Goal: Participate in discussion: Engage in conversation with other users on a specific topic

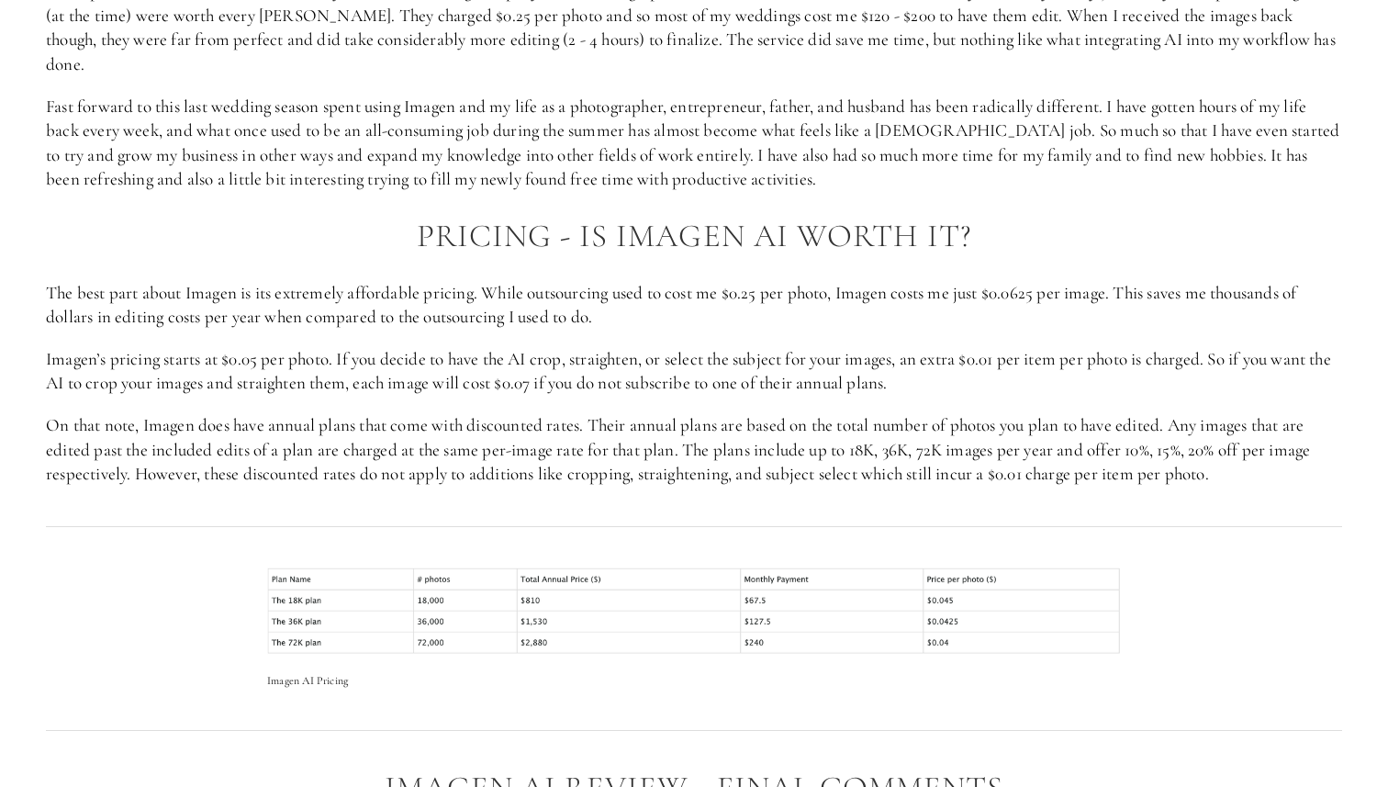
scroll to position [2451, 0]
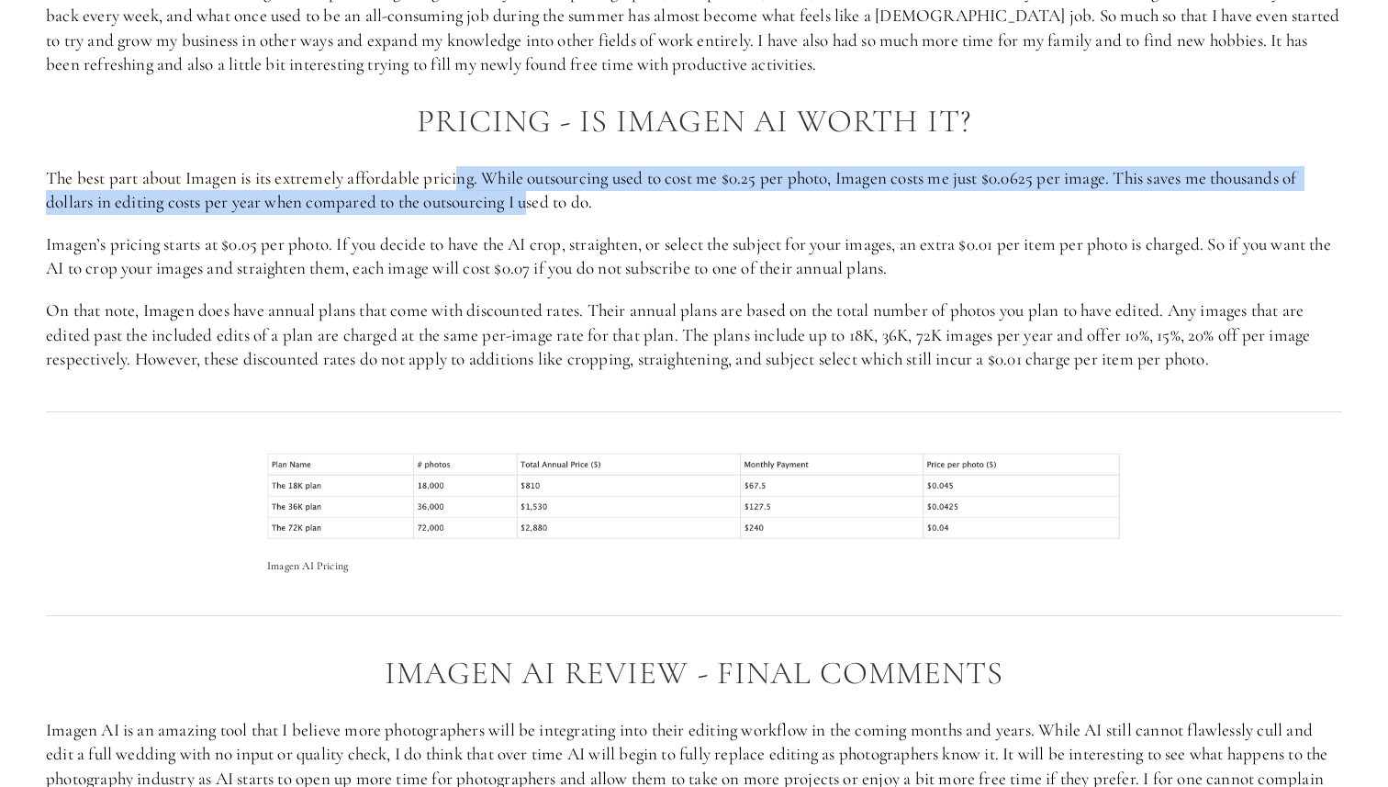
drag, startPoint x: 459, startPoint y: 163, endPoint x: 534, endPoint y: 166, distance: 75.3
click at [534, 166] on p "The best part about Imagen is its extremely affordable pricing. While outsourci…" at bounding box center [694, 190] width 1296 height 49
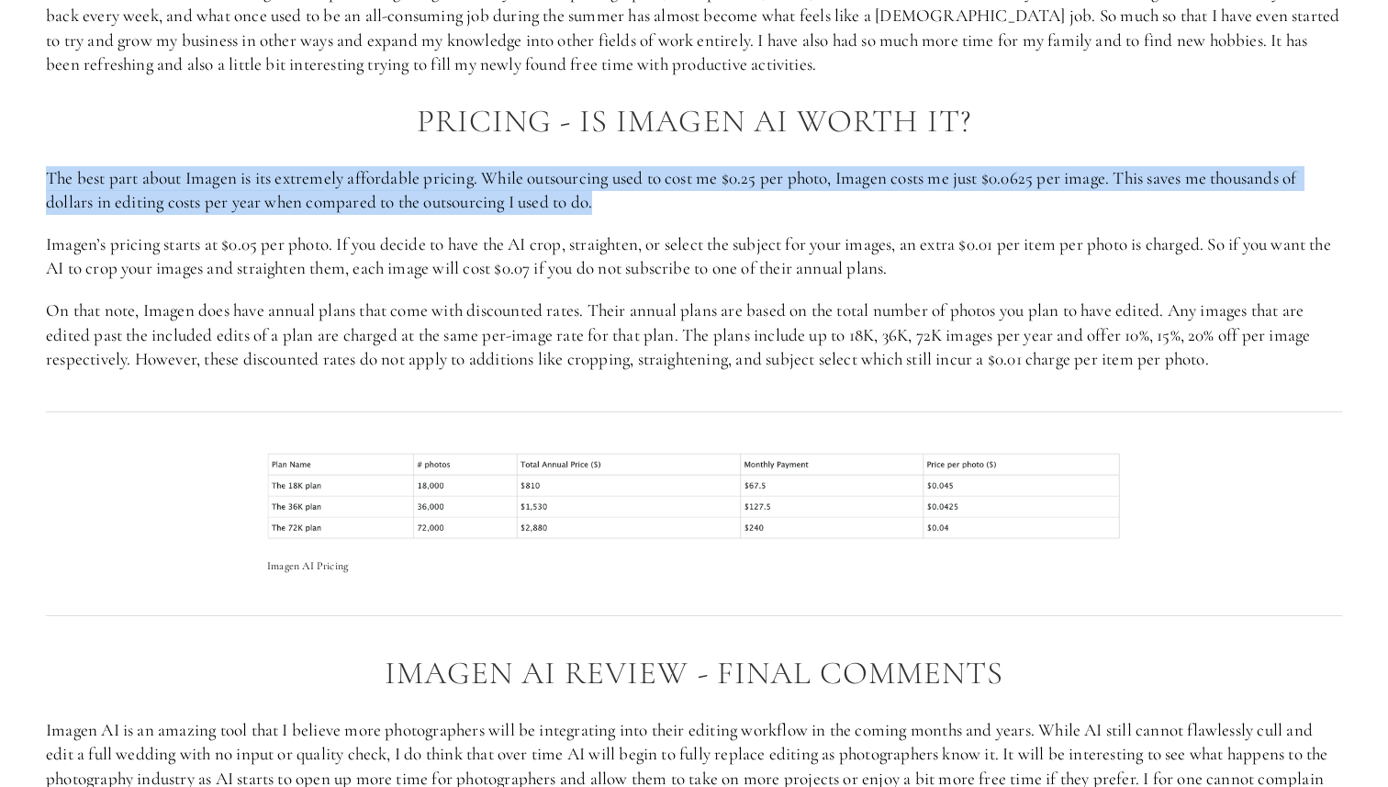
drag, startPoint x: 597, startPoint y: 166, endPoint x: 396, endPoint y: 117, distance: 206.8
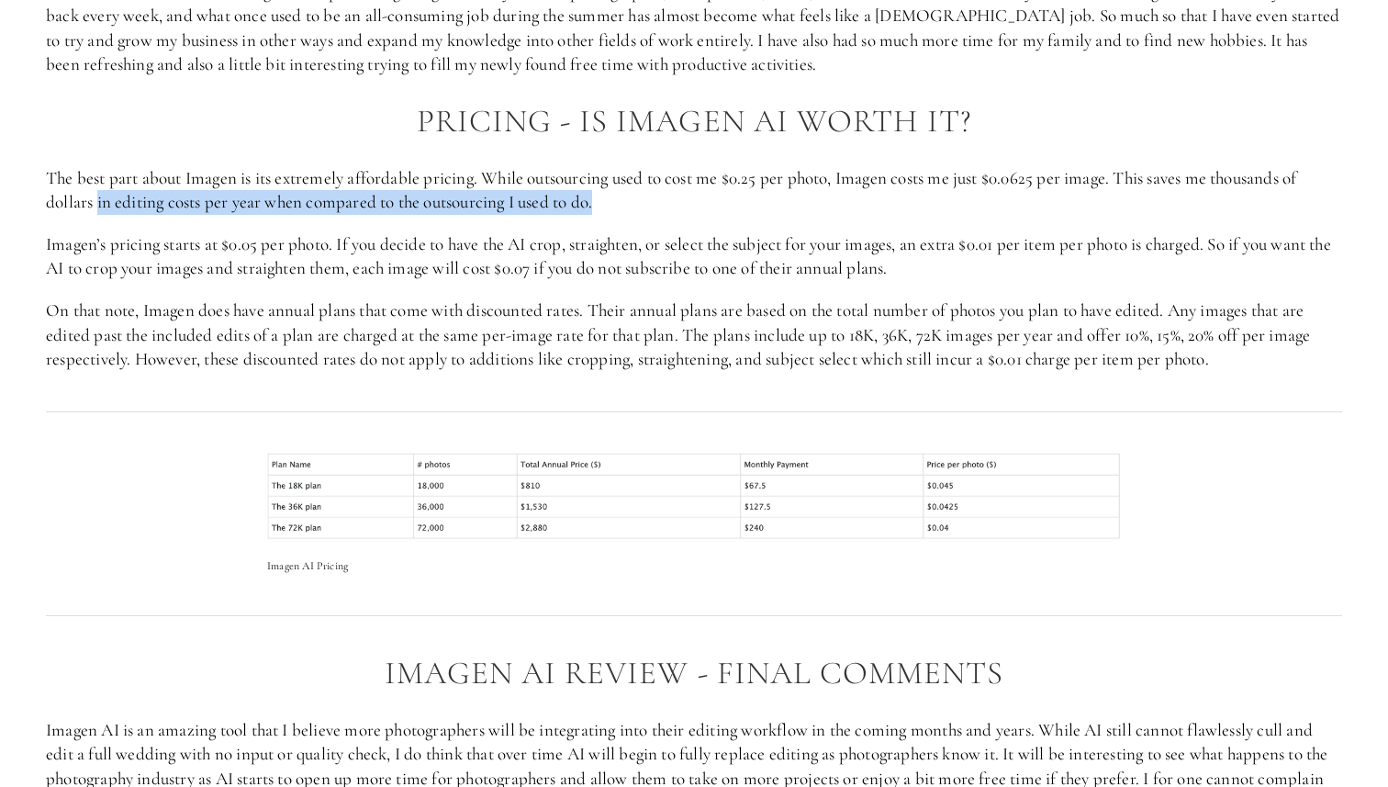
drag, startPoint x: 98, startPoint y: 175, endPoint x: 700, endPoint y: 175, distance: 602.1
click at [700, 175] on p "The best part about Imagen is its extremely affordable pricing. While outsourci…" at bounding box center [694, 190] width 1296 height 49
drag, startPoint x: 700, startPoint y: 175, endPoint x: 108, endPoint y: 171, distance: 592.0
click at [108, 171] on p "The best part about Imagen is its extremely affordable pricing. While outsourci…" at bounding box center [694, 190] width 1296 height 49
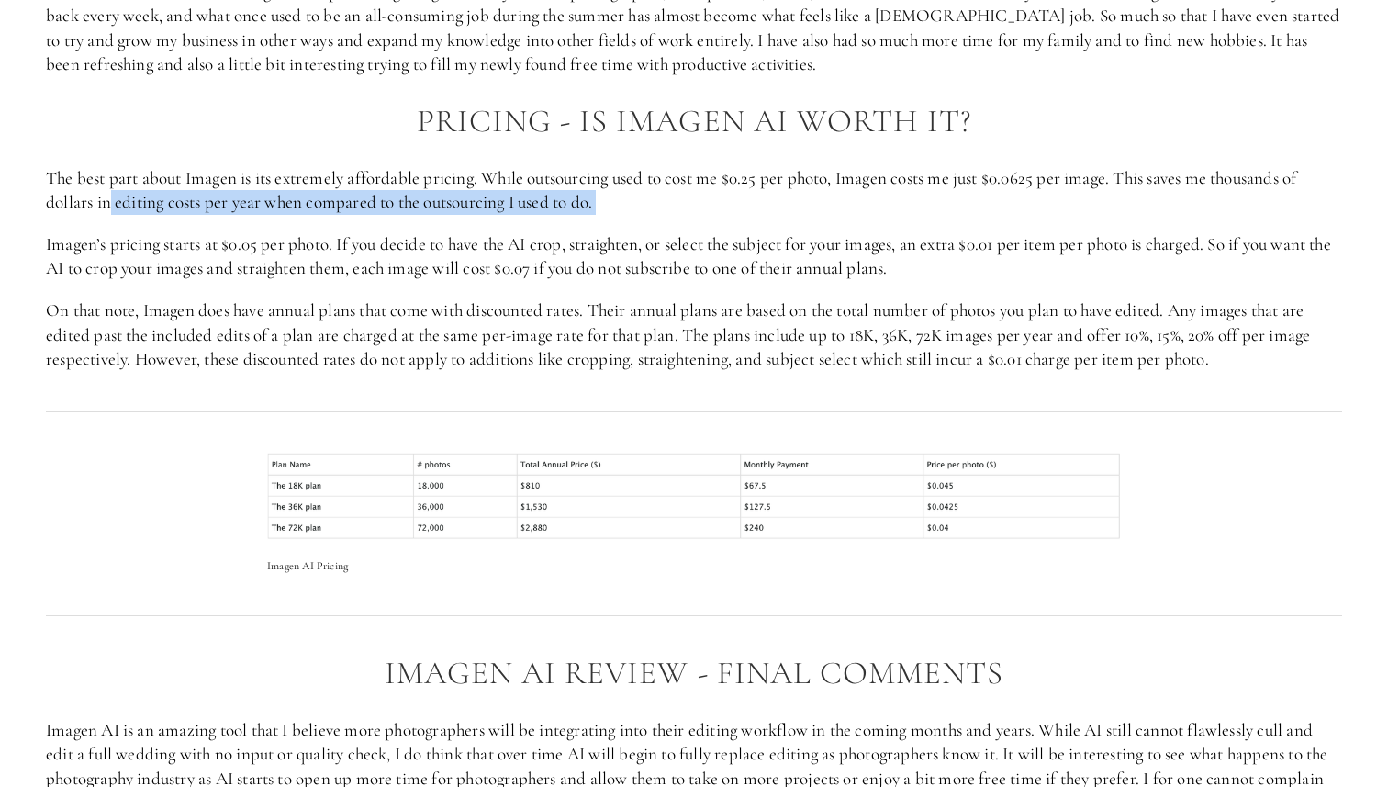
click at [108, 171] on p "The best part about Imagen is its extremely affordable pricing. While outsourci…" at bounding box center [694, 190] width 1296 height 49
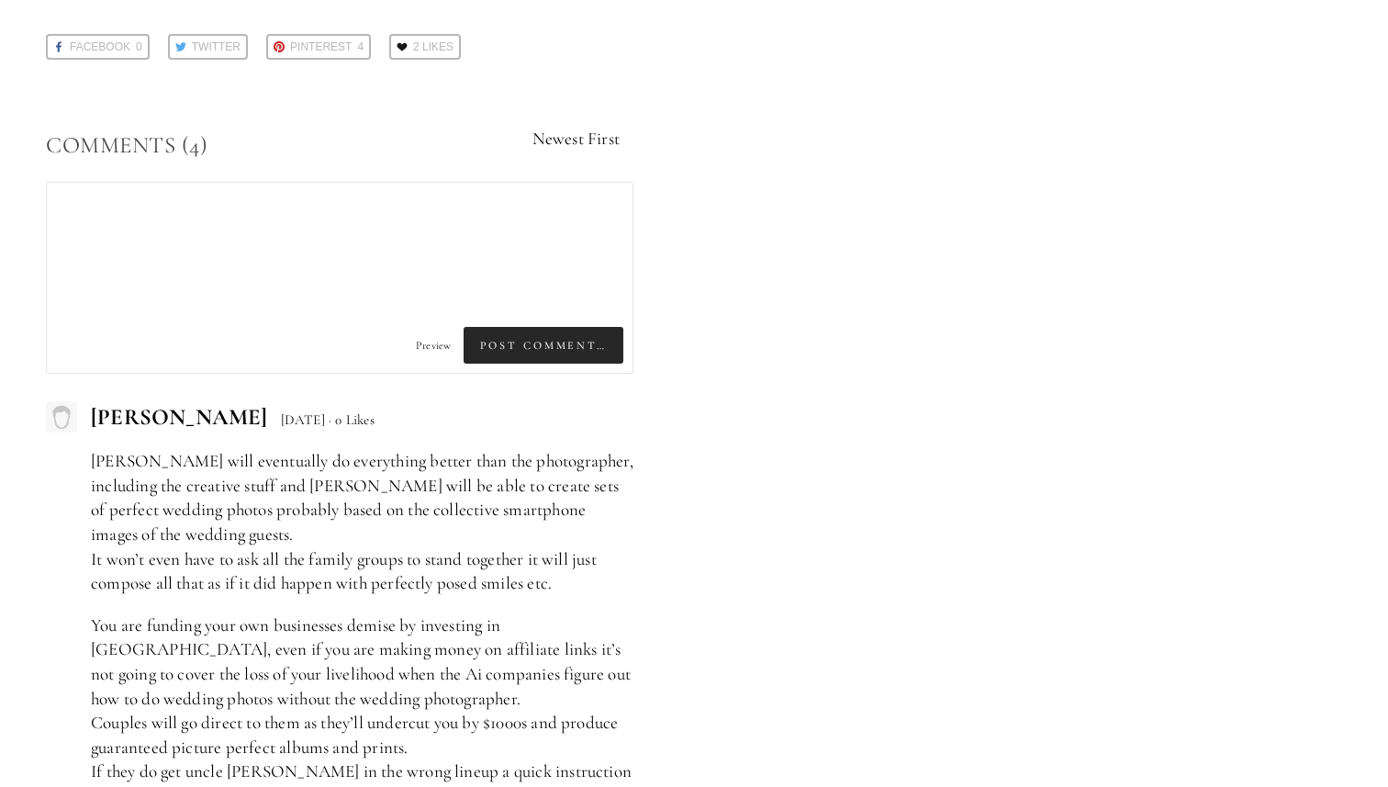
scroll to position [3806, 0]
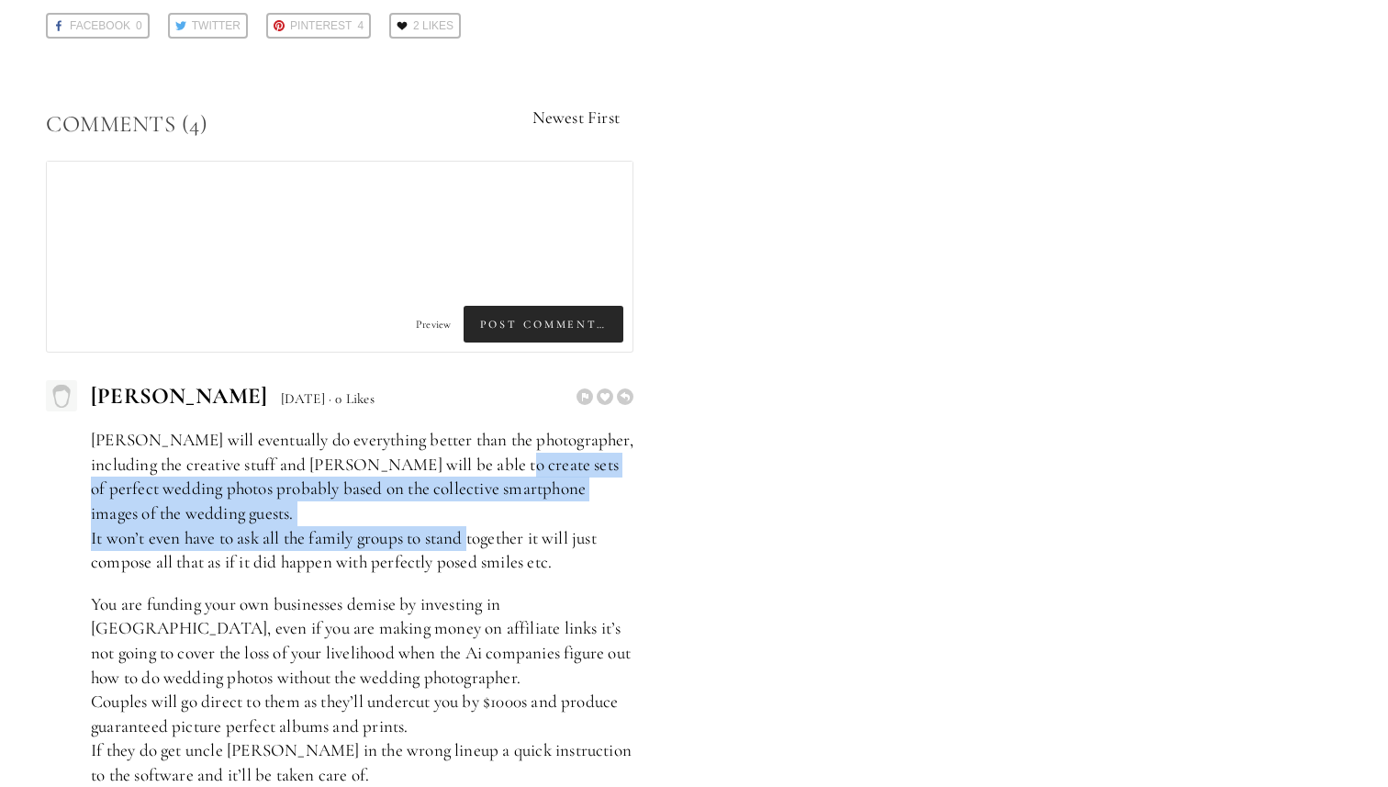
drag, startPoint x: 466, startPoint y: 452, endPoint x: 486, endPoint y: 522, distance: 73.3
click at [481, 514] on p "[PERSON_NAME] will eventually do everything better than the photographer, inclu…" at bounding box center [362, 501] width 542 height 147
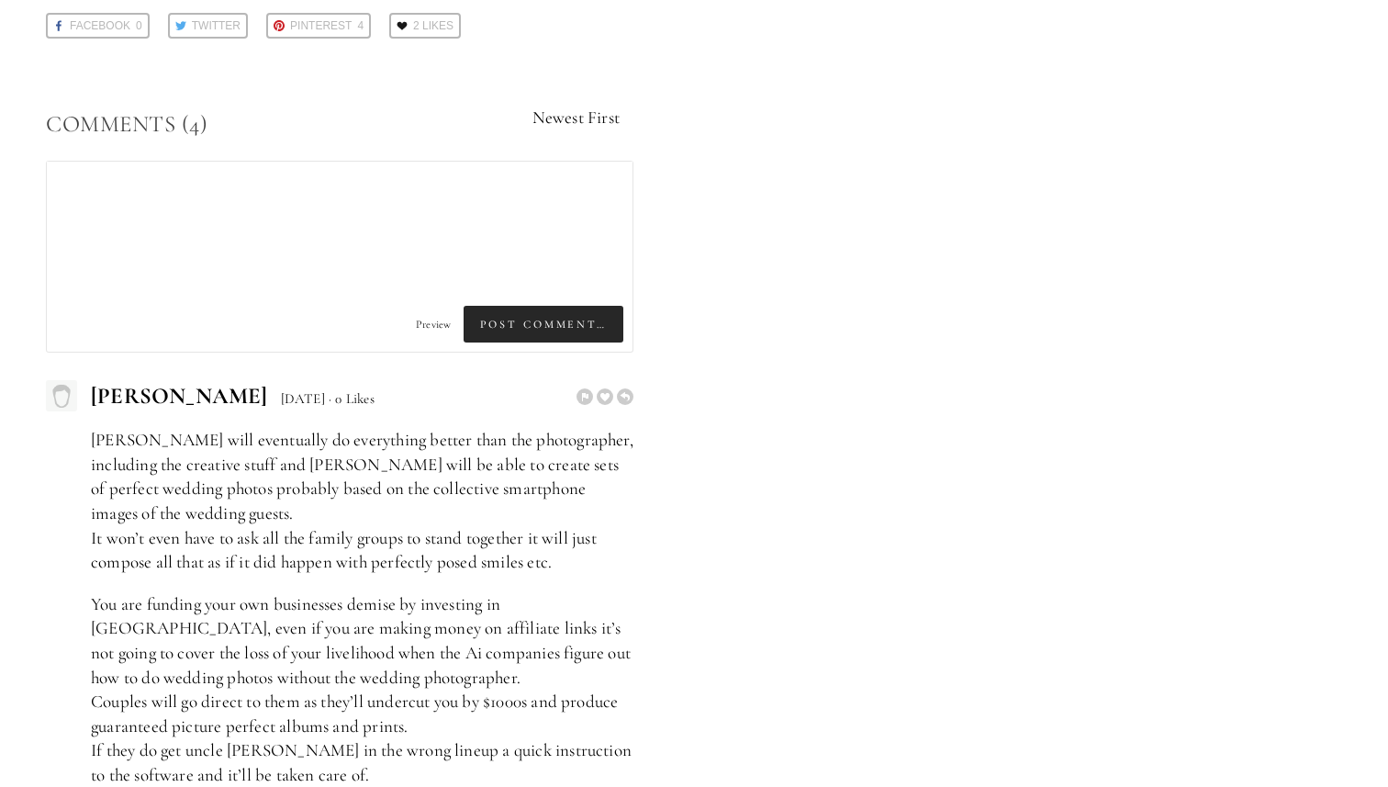
click at [486, 522] on p "[PERSON_NAME] will eventually do everything better than the photographer, inclu…" at bounding box center [362, 501] width 542 height 147
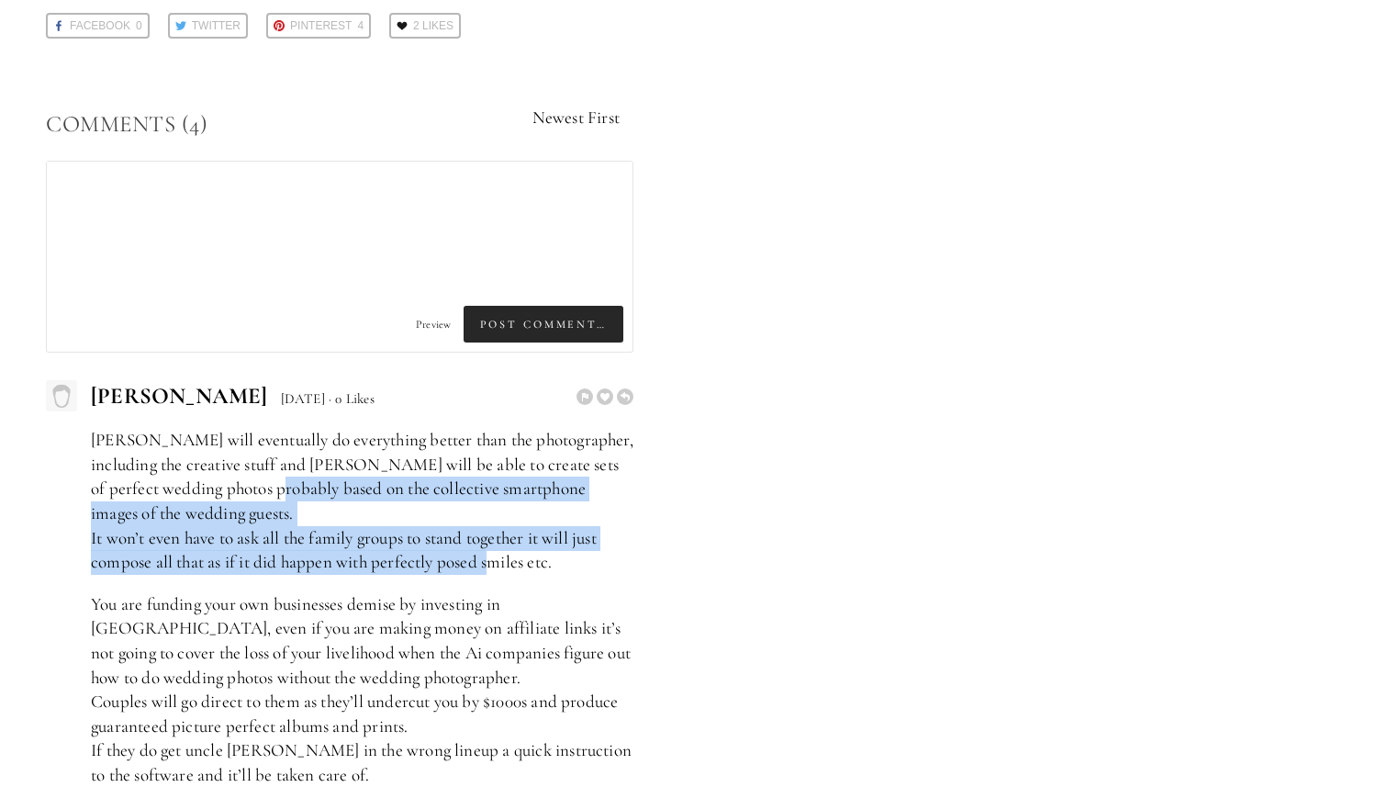
drag, startPoint x: 493, startPoint y: 511, endPoint x: 257, endPoint y: 459, distance: 241.6
click at [256, 459] on p "[PERSON_NAME] will eventually do everything better than the photographer, inclu…" at bounding box center [362, 501] width 542 height 147
click at [257, 459] on p "[PERSON_NAME] will eventually do everything better than the photographer, inclu…" at bounding box center [362, 501] width 542 height 147
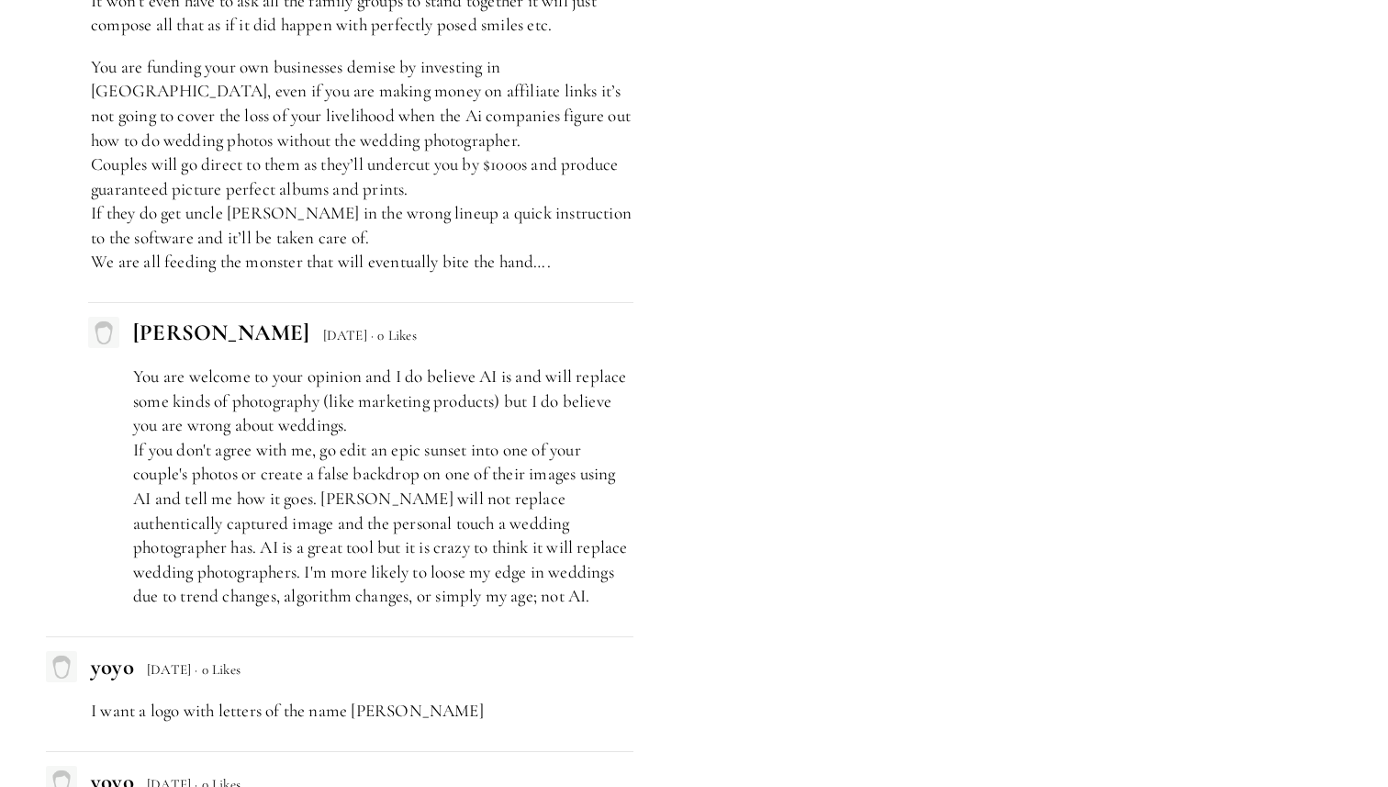
scroll to position [4344, 0]
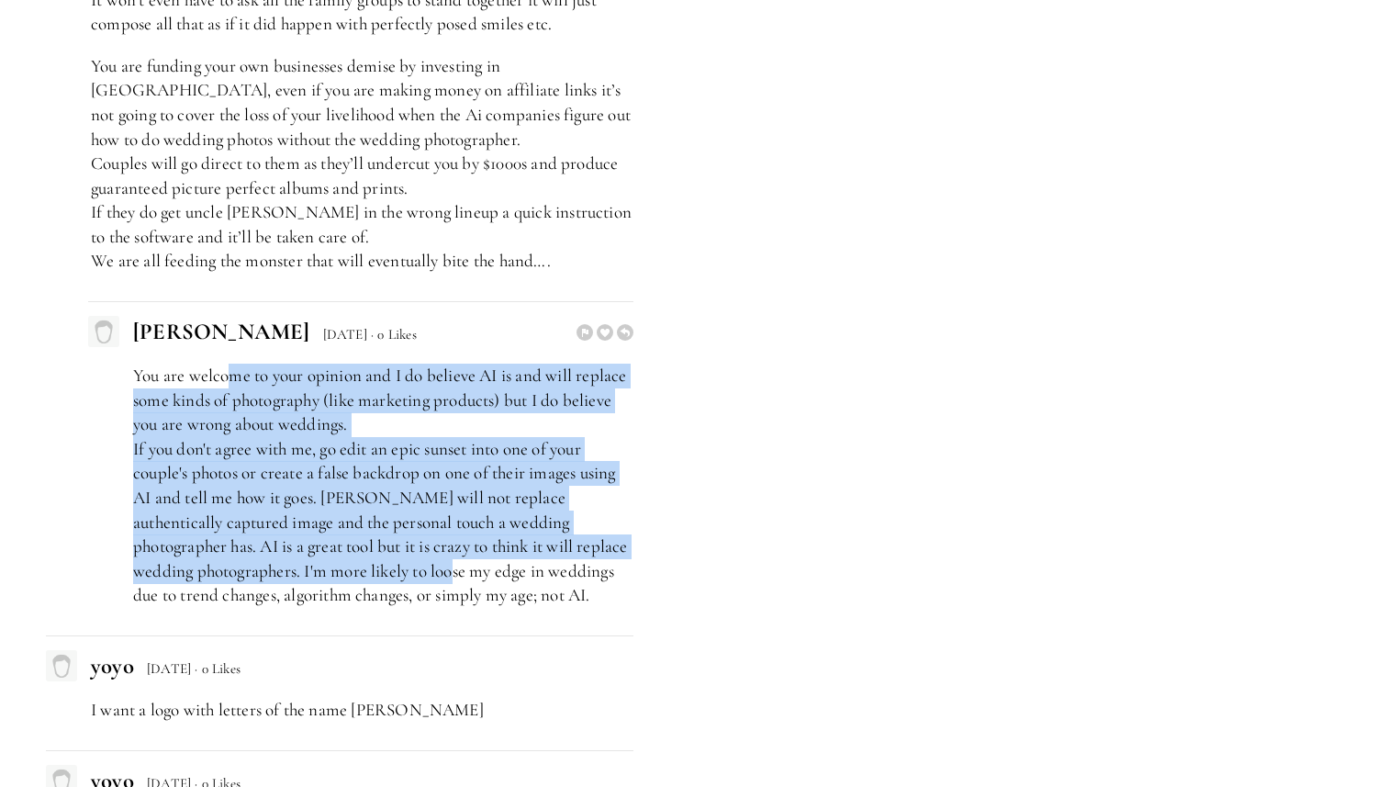
drag, startPoint x: 228, startPoint y: 331, endPoint x: 339, endPoint y: 526, distance: 224.0
click at [339, 524] on p "You are welcome to your opinion and I do believe AI is and will replace some ki…" at bounding box center [383, 485] width 500 height 244
click at [339, 526] on p "You are welcome to your opinion and I do believe AI is and will replace some ki…" at bounding box center [383, 485] width 500 height 244
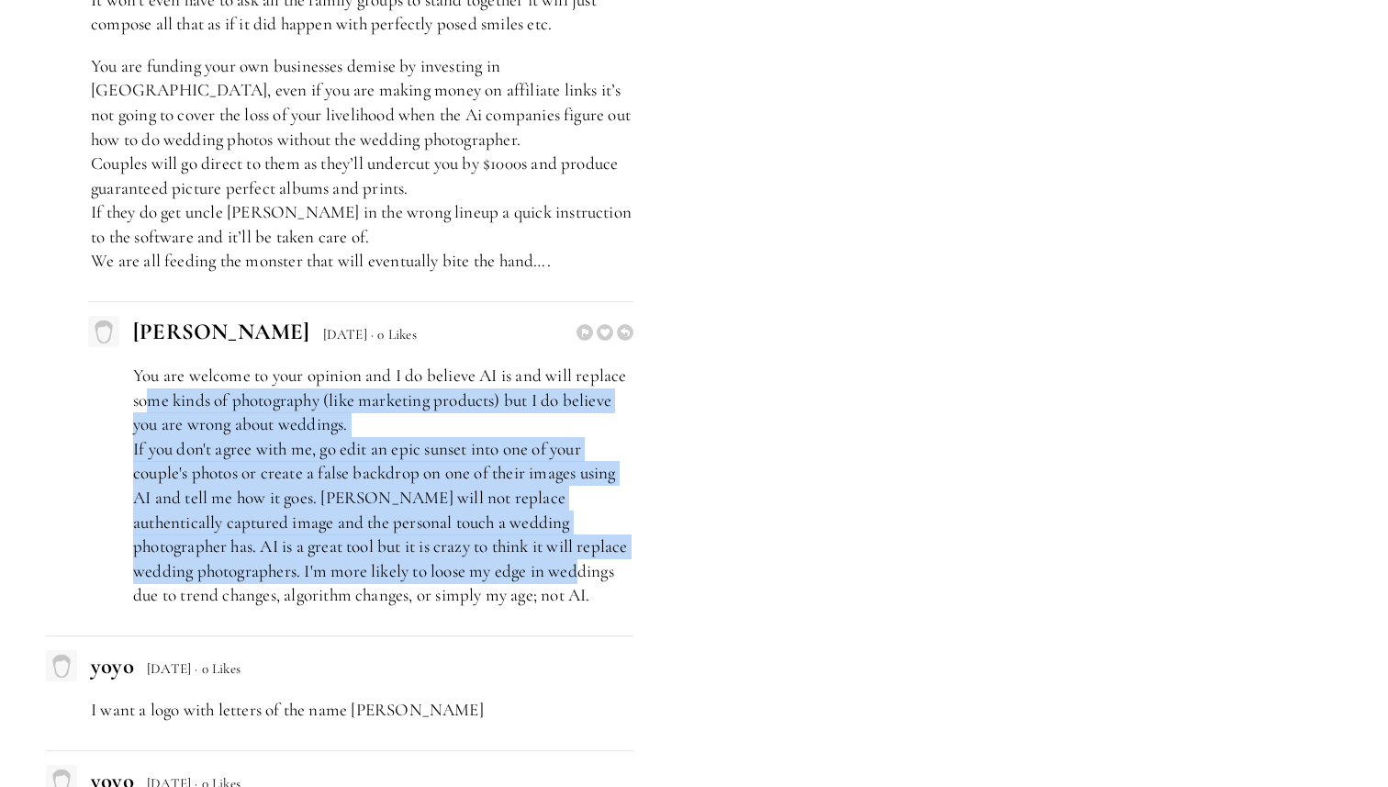
drag, startPoint x: 458, startPoint y: 529, endPoint x: 151, endPoint y: 344, distance: 357.8
click at [151, 363] on p "You are welcome to your opinion and I do believe AI is and will replace some ki…" at bounding box center [383, 485] width 500 height 244
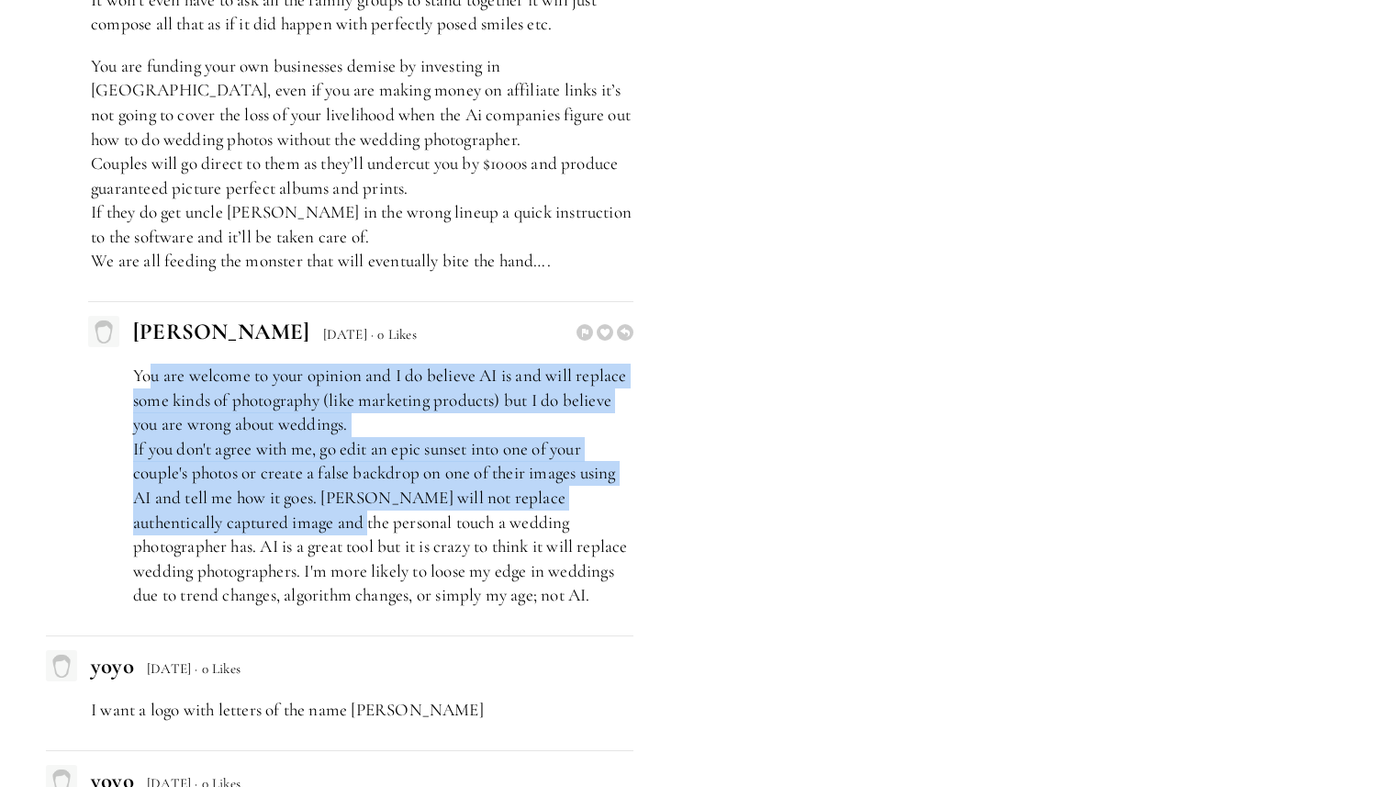
drag, startPoint x: 149, startPoint y: 331, endPoint x: 295, endPoint y: 484, distance: 211.0
click at [294, 483] on p "You are welcome to your opinion and I do believe AI is and will replace some ki…" at bounding box center [383, 485] width 500 height 244
click at [295, 484] on p "You are welcome to your opinion and I do believe AI is and will replace some ki…" at bounding box center [383, 485] width 500 height 244
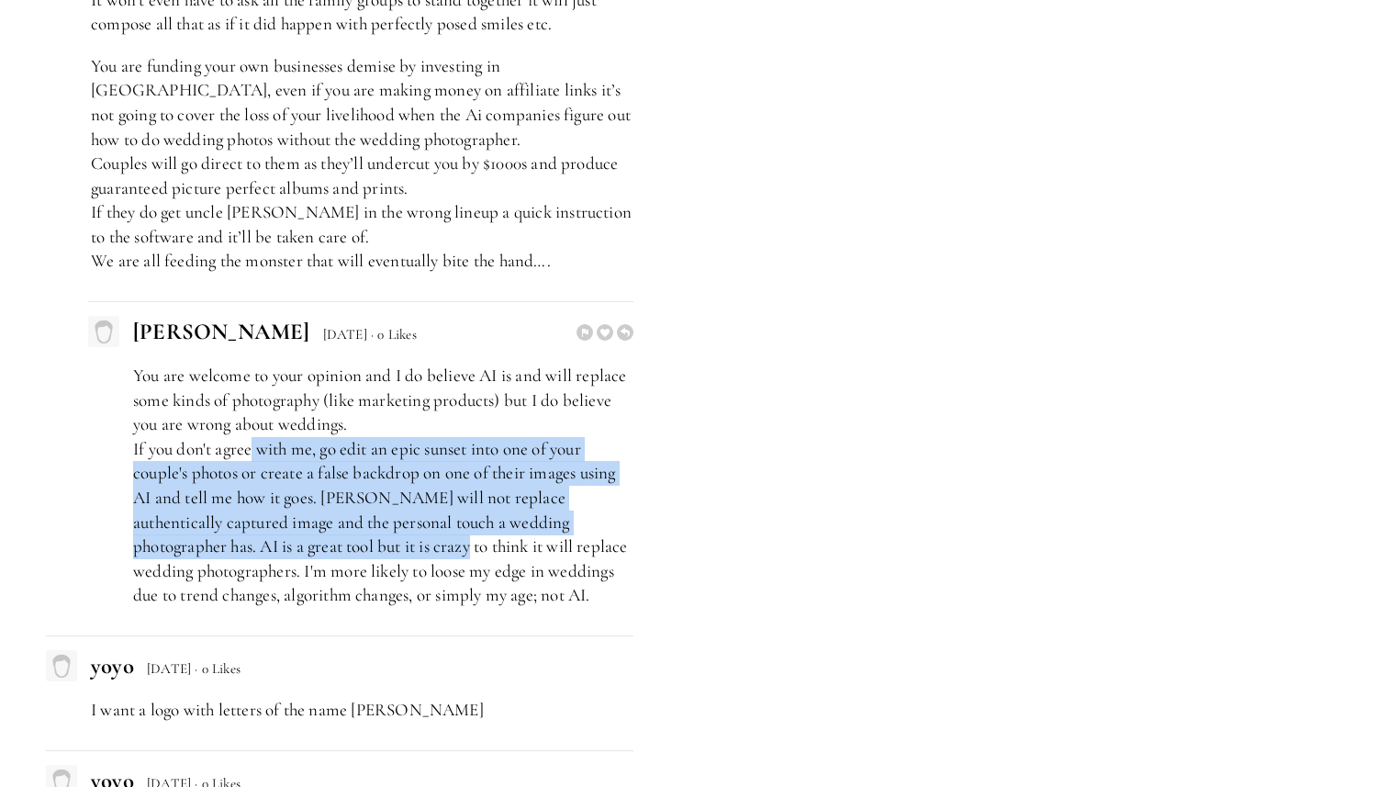
drag, startPoint x: 332, startPoint y: 498, endPoint x: 255, endPoint y: 395, distance: 129.2
click at [255, 395] on p "You are welcome to your opinion and I do believe AI is and will replace some ki…" at bounding box center [383, 485] width 500 height 244
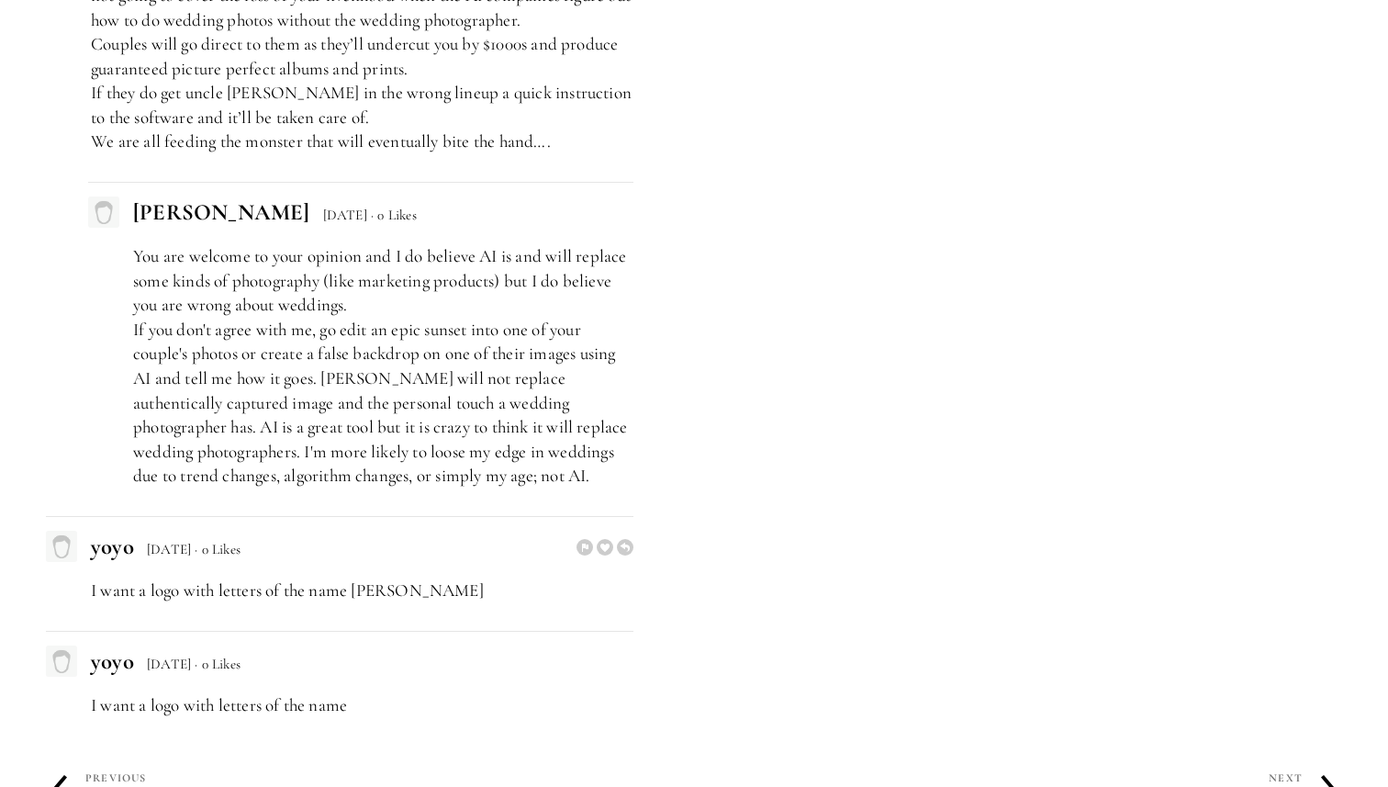
scroll to position [4477, 0]
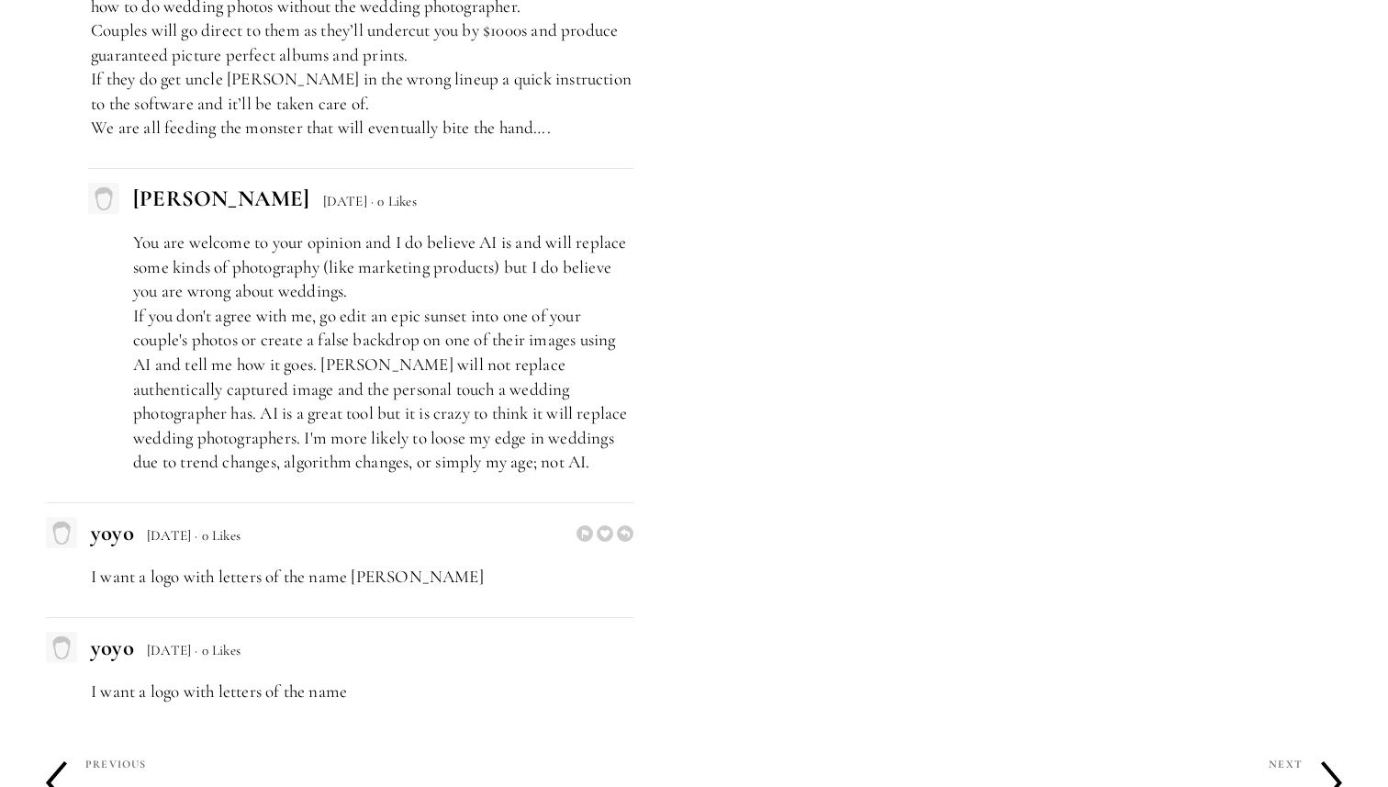
drag, startPoint x: 242, startPoint y: 528, endPoint x: 393, endPoint y: 527, distance: 150.5
click at [393, 564] on p "I want a logo with letters of the name [PERSON_NAME]" at bounding box center [362, 576] width 542 height 25
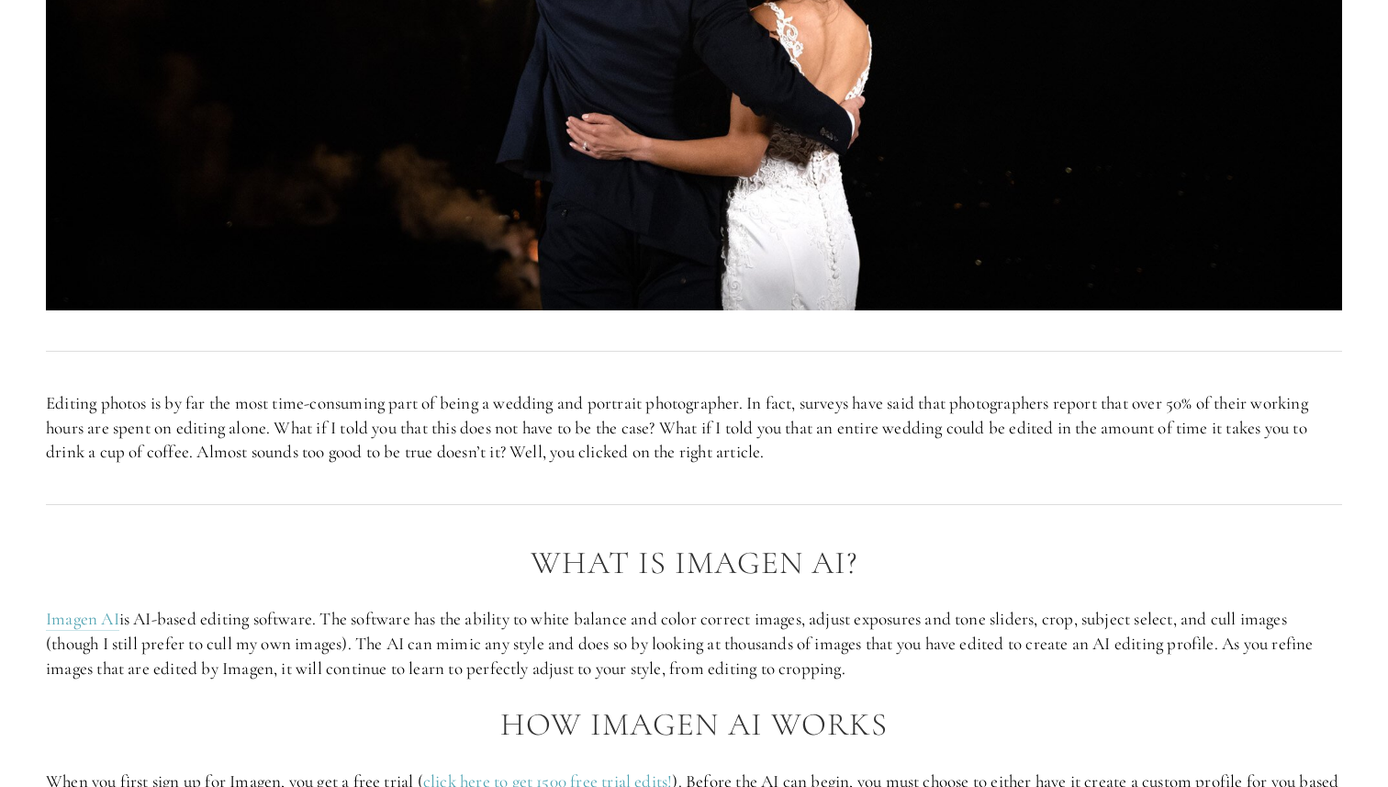
scroll to position [0, 0]
